Goal: Transaction & Acquisition: Purchase product/service

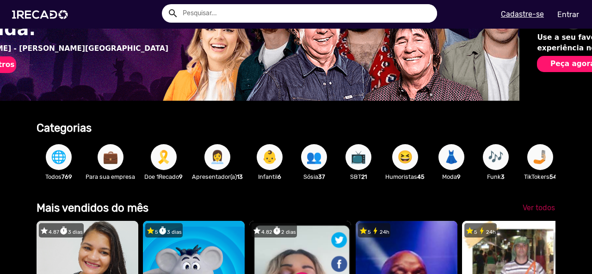
scroll to position [0, 15]
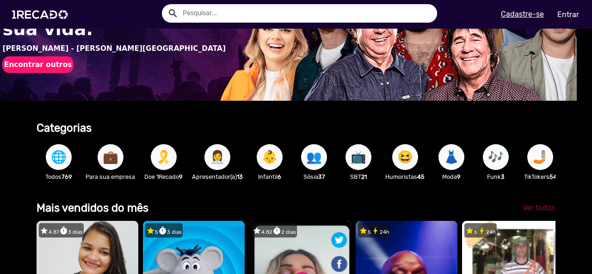
click at [536, 212] on span "Ver todos" at bounding box center [539, 208] width 32 height 9
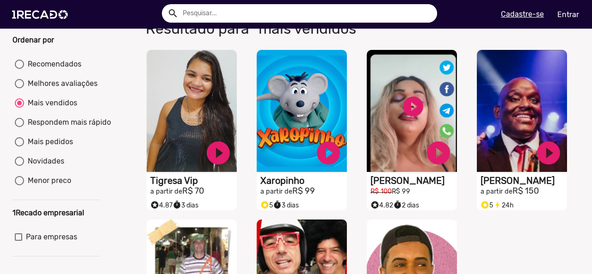
scroll to position [93, 0]
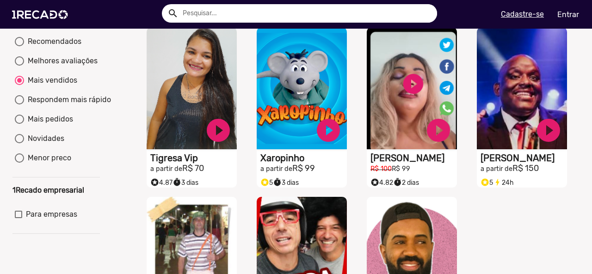
click at [14, 124] on mat-radio-group "Recomendados Melhores avaliações Mais vendidos Respondem mais rápido Mais pedid…" at bounding box center [55, 102] width 87 height 136
click at [20, 124] on div at bounding box center [19, 119] width 9 height 9
click at [19, 124] on input "Mais pedidos" at bounding box center [19, 124] width 0 height 0
radio input "true"
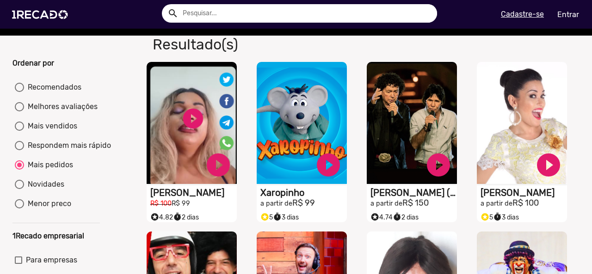
scroll to position [46, 0]
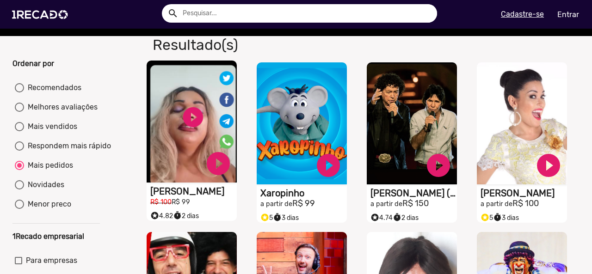
click at [187, 118] on video "S1RECADO vídeos dedicados para fãs e empresas" at bounding box center [192, 122] width 90 height 122
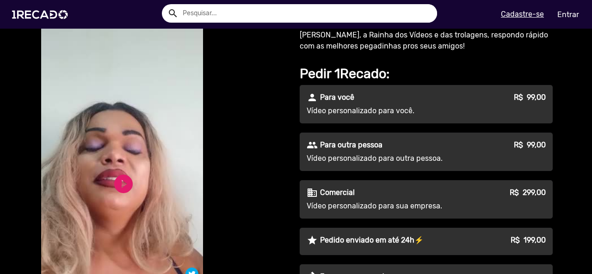
scroll to position [46, 0]
click at [118, 182] on link "play_circle_filled" at bounding box center [123, 184] width 22 height 22
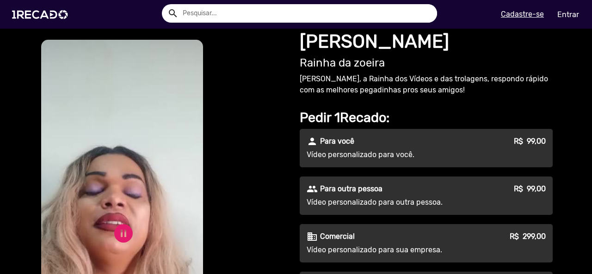
scroll to position [0, 0]
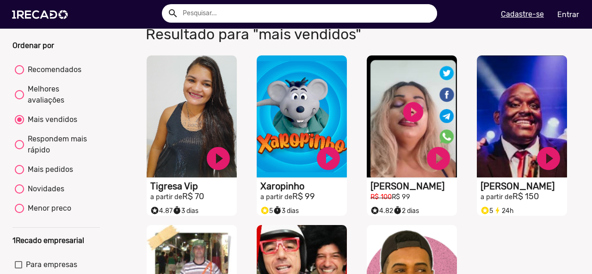
scroll to position [46, 0]
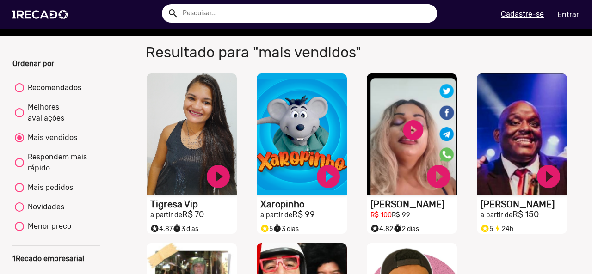
click at [22, 143] on div at bounding box center [19, 137] width 9 height 9
click at [19, 143] on input "Mais vendidos" at bounding box center [19, 143] width 0 height 0
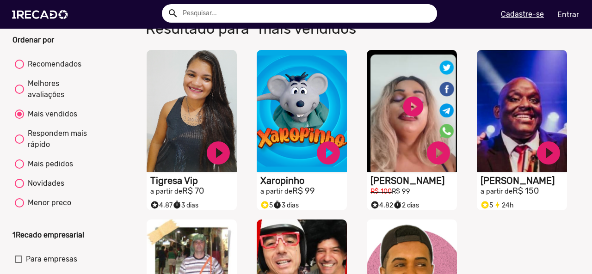
scroll to position [0, 0]
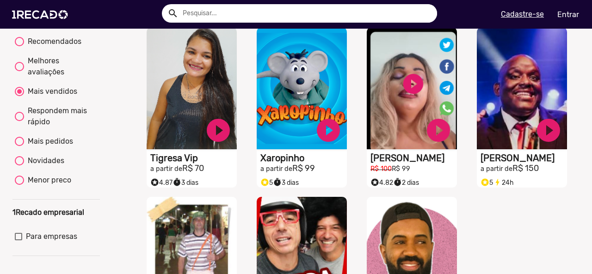
click at [25, 144] on div "Mais pedidos" at bounding box center [48, 141] width 49 height 11
click at [19, 146] on input "Mais pedidos" at bounding box center [19, 146] width 0 height 0
radio input "true"
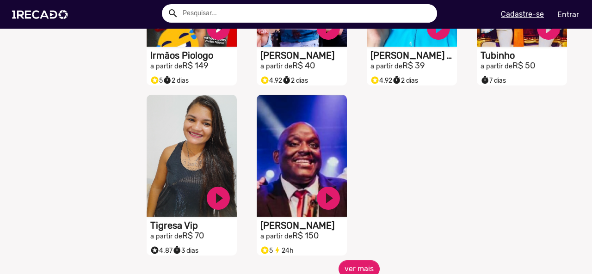
scroll to position [370, 0]
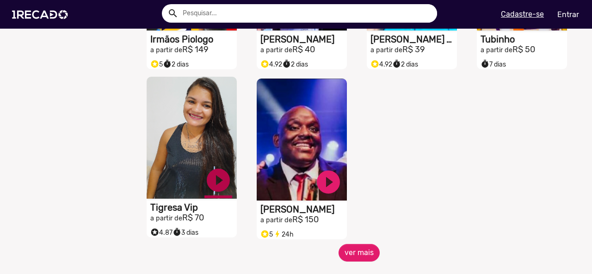
click at [210, 183] on link "play_circle_filled" at bounding box center [219, 181] width 28 height 28
click at [209, 185] on link "pause_circle" at bounding box center [219, 181] width 28 height 28
click at [212, 194] on link "play_circle_filled" at bounding box center [219, 181] width 28 height 28
click at [195, 129] on video "S1RECADO vídeos dedicados para fãs e empresas" at bounding box center [192, 138] width 90 height 122
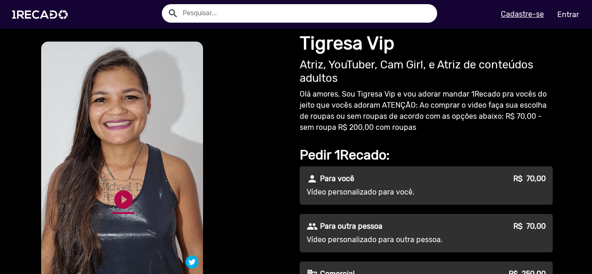
click at [115, 195] on link "play_circle_filled" at bounding box center [123, 200] width 22 height 22
click at [127, 174] on video "S1RECADO vídeos dedicados para fãs e empresas" at bounding box center [122, 186] width 162 height 288
click at [119, 192] on link "pause_circle" at bounding box center [123, 200] width 22 height 22
click at [40, 25] on img at bounding box center [42, 14] width 70 height 39
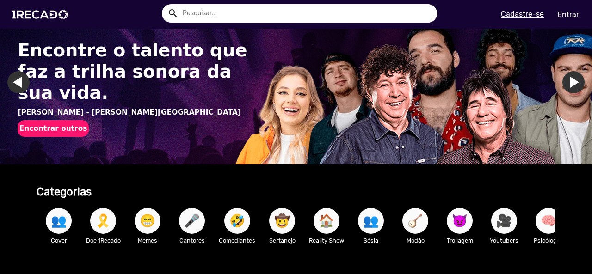
scroll to position [46, 0]
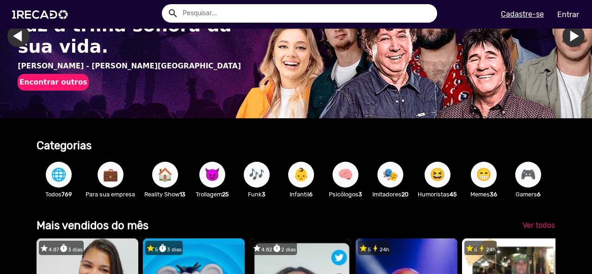
click at [212, 170] on span "😈" at bounding box center [213, 175] width 16 height 26
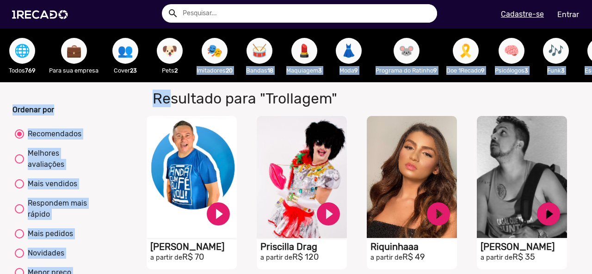
drag, startPoint x: 159, startPoint y: 89, endPoint x: 186, endPoint y: 88, distance: 26.4
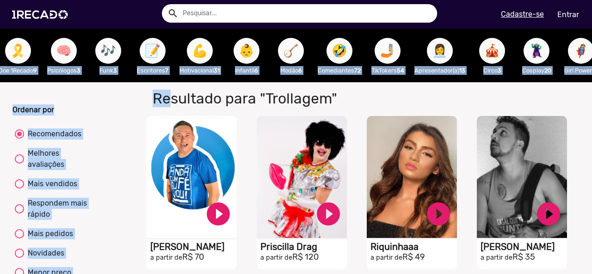
scroll to position [0, 442]
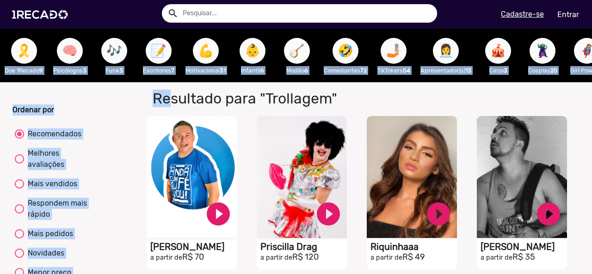
click at [212, 43] on span "💪" at bounding box center [206, 51] width 16 height 26
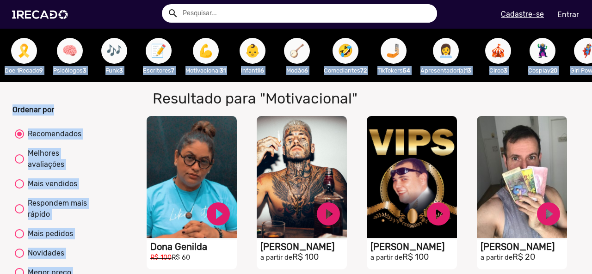
click at [359, 49] on button "🤣" at bounding box center [346, 51] width 26 height 26
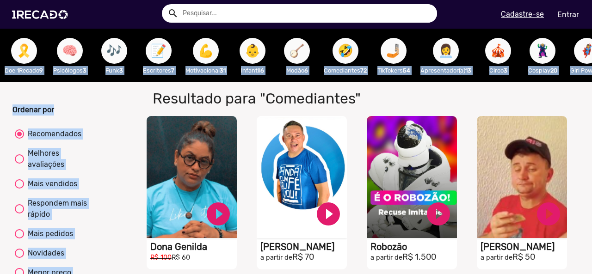
click at [445, 46] on button "👩‍💼" at bounding box center [446, 51] width 26 height 26
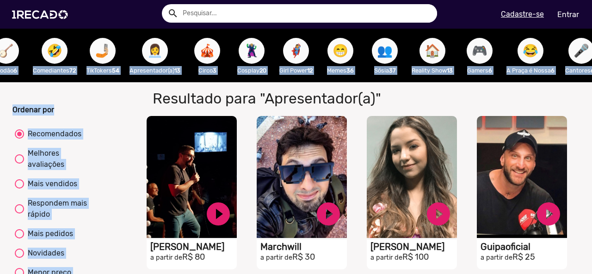
scroll to position [0, 749]
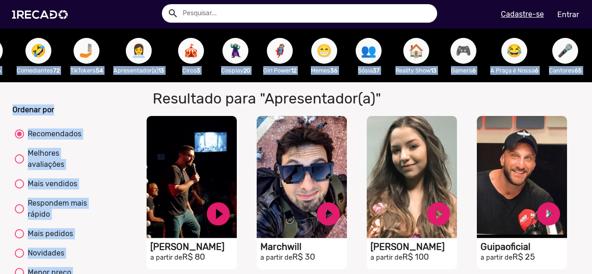
click at [332, 46] on span "😁" at bounding box center [325, 51] width 16 height 26
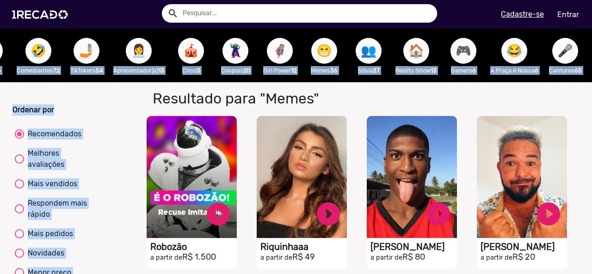
click at [288, 47] on span "🦸‍♀️" at bounding box center [280, 51] width 16 height 26
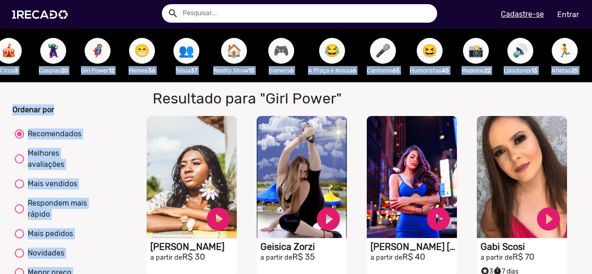
scroll to position [0, 941]
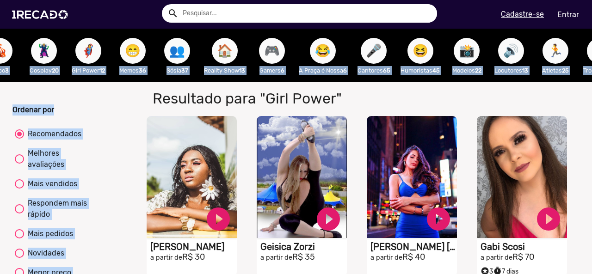
click at [280, 54] on span "🎮" at bounding box center [272, 51] width 16 height 26
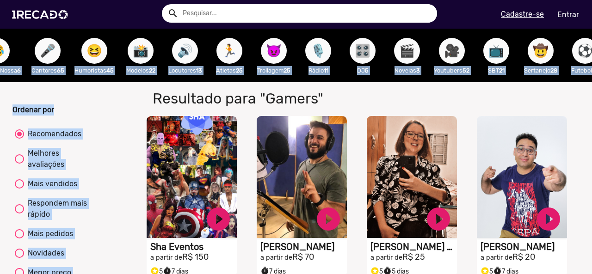
scroll to position [0, 1275]
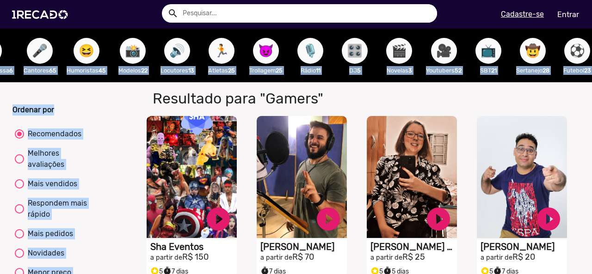
click at [141, 54] on span "📸" at bounding box center [133, 51] width 16 height 26
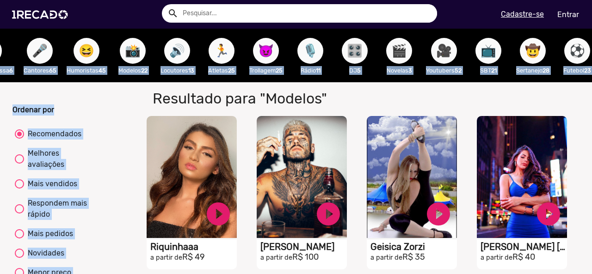
scroll to position [0, 1303]
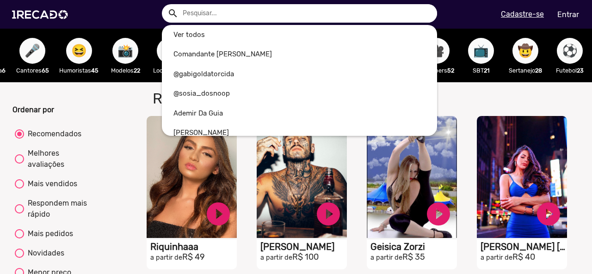
drag, startPoint x: 294, startPoint y: 16, endPoint x: 293, endPoint y: 9, distance: 6.6
click at [294, 15] on input "text" at bounding box center [306, 13] width 261 height 19
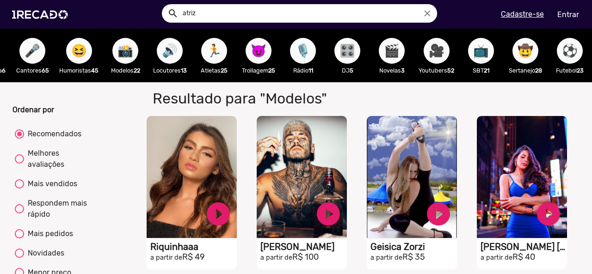
click at [164, 5] on button "search" at bounding box center [172, 13] width 16 height 16
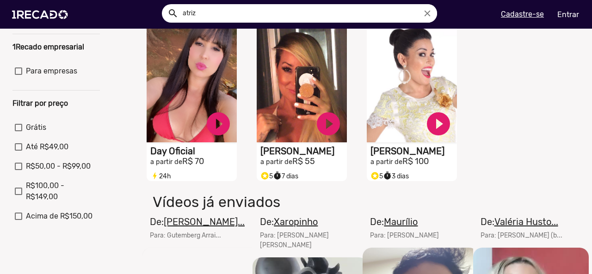
scroll to position [463, 0]
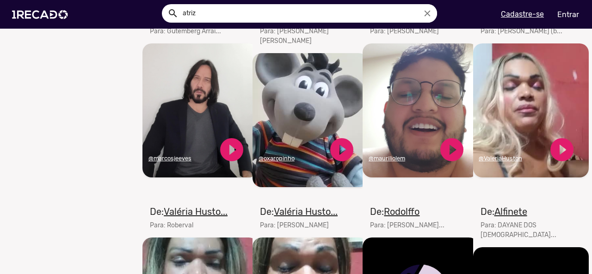
click at [248, 5] on input "atriz" at bounding box center [306, 13] width 261 height 19
type input "a"
type input "andresssa"
click at [164, 5] on button "search" at bounding box center [172, 13] width 16 height 16
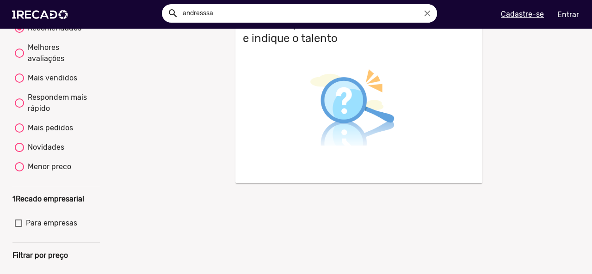
scroll to position [46, 0]
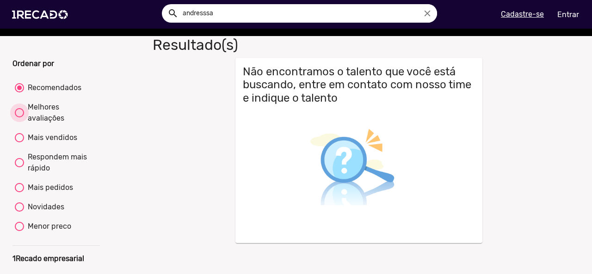
click at [15, 116] on div at bounding box center [19, 112] width 9 height 9
click at [19, 118] on input "Melhores avaliações" at bounding box center [19, 118] width 0 height 0
radio input "true"
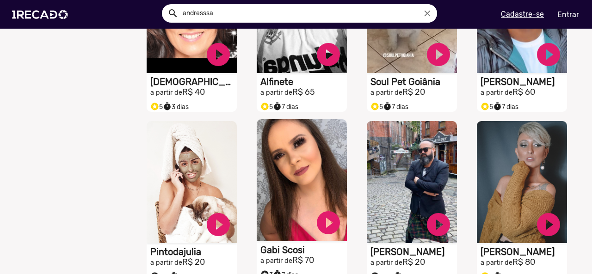
scroll to position [740, 0]
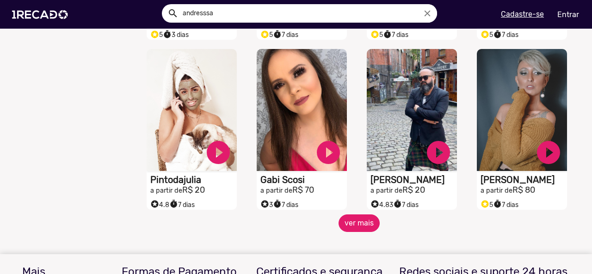
click at [346, 227] on button "ver mais" at bounding box center [359, 224] width 41 height 18
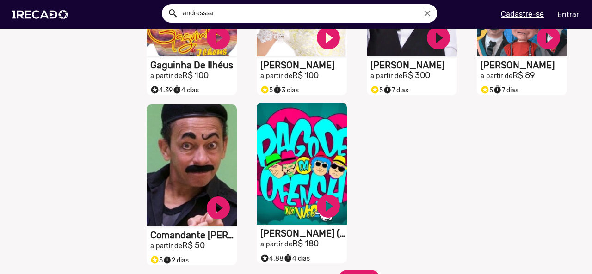
scroll to position [1296, 0]
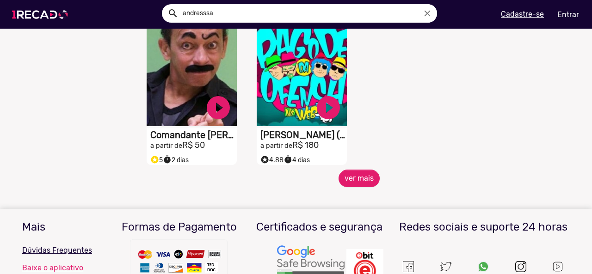
click at [46, 9] on img at bounding box center [42, 14] width 70 height 39
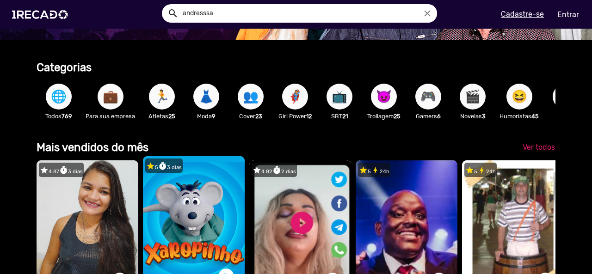
scroll to position [231, 0]
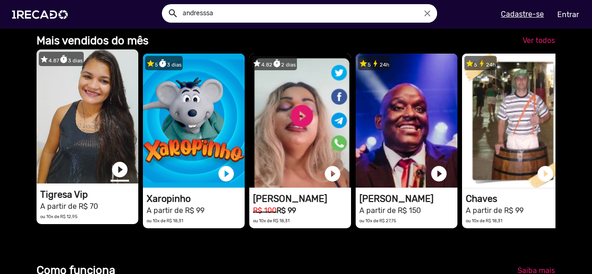
click at [124, 175] on link "play_circle_filled" at bounding box center [120, 170] width 19 height 19
click at [112, 140] on video "1RECADO vídeos dedicados para fãs e empresas" at bounding box center [88, 117] width 102 height 134
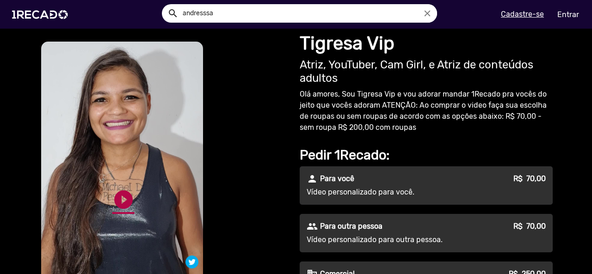
click at [124, 200] on link "play_circle_filled" at bounding box center [123, 200] width 22 height 22
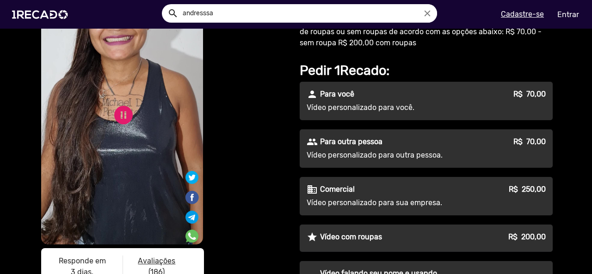
scroll to position [231, 0]
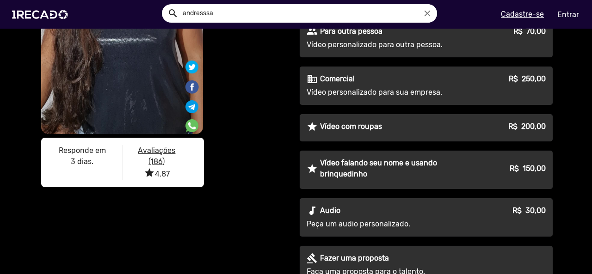
scroll to position [139, 0]
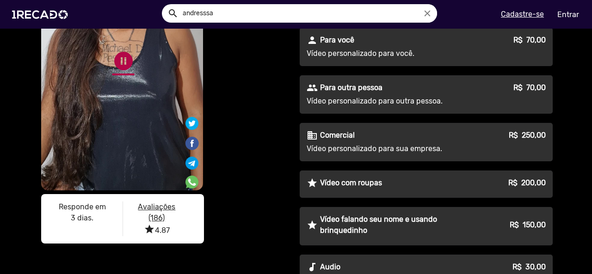
click at [123, 62] on link "pause_circle" at bounding box center [123, 61] width 22 height 22
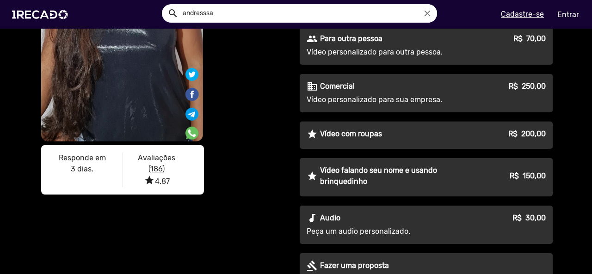
scroll to position [278, 0]
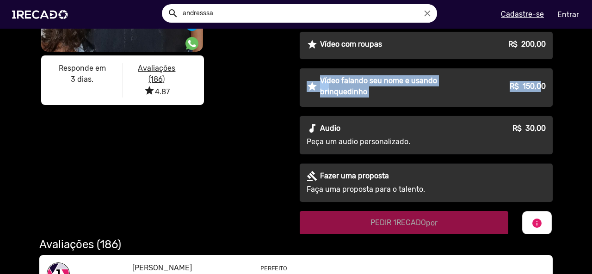
drag, startPoint x: 304, startPoint y: 76, endPoint x: 540, endPoint y: 93, distance: 236.1
click at [539, 92] on div "star [PERSON_NAME] falando seu nome e usando brinquedinho R$ 150,00" at bounding box center [426, 86] width 239 height 22
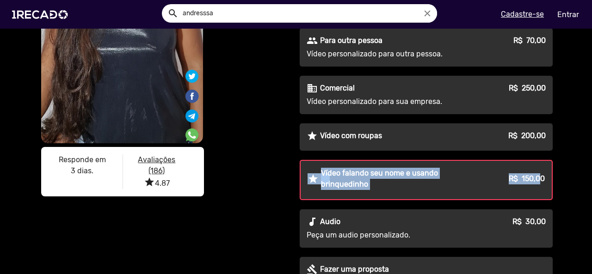
scroll to position [46, 0]
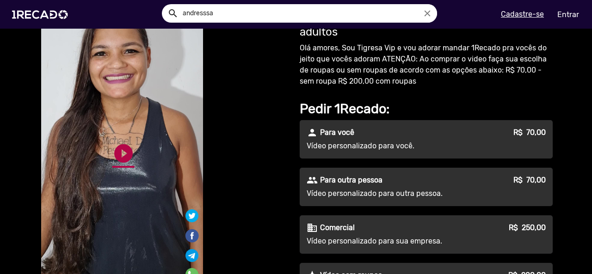
click at [126, 156] on link "play_circle_filled" at bounding box center [123, 154] width 22 height 22
click at [121, 157] on link "pause_circle" at bounding box center [123, 154] width 22 height 22
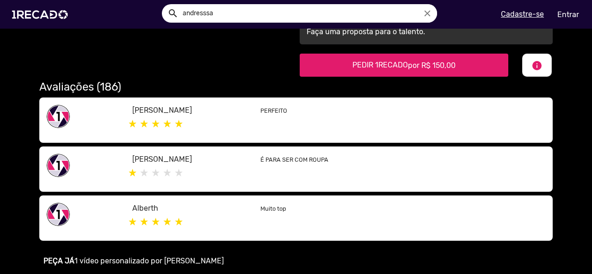
scroll to position [185, 0]
